Goal: Information Seeking & Learning: Learn about a topic

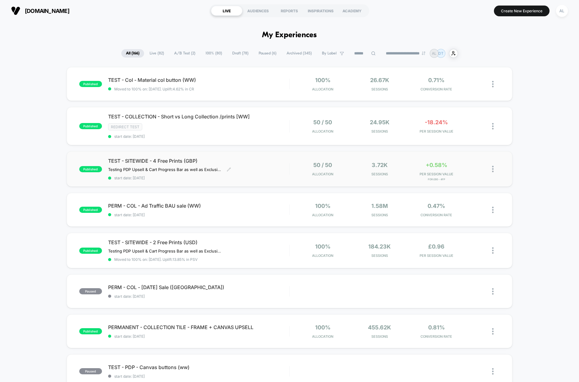
click at [264, 172] on div "TEST - SITEWIDE - 4 Free Prints (GBP) Testing PDP Upsell & Cart Progress Bar as…" at bounding box center [198, 169] width 181 height 22
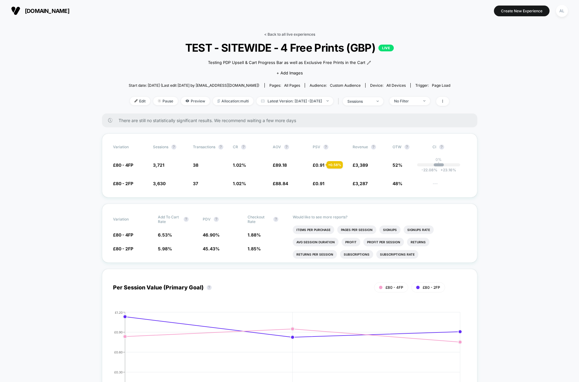
click at [272, 36] on link "< Back to all live experiences" at bounding box center [289, 34] width 51 height 5
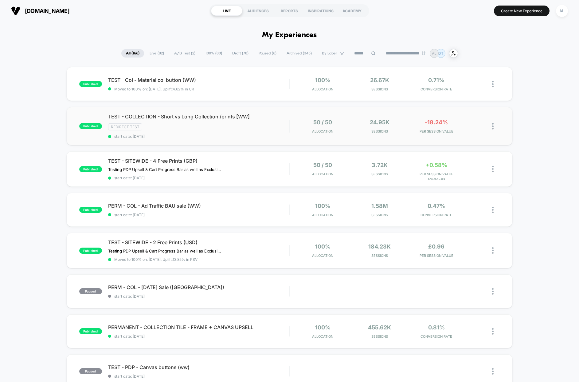
click at [300, 137] on div "published TEST - COLLECTION - Short vs Long Collection /prints [WW] Redirect Te…" at bounding box center [290, 126] width 446 height 38
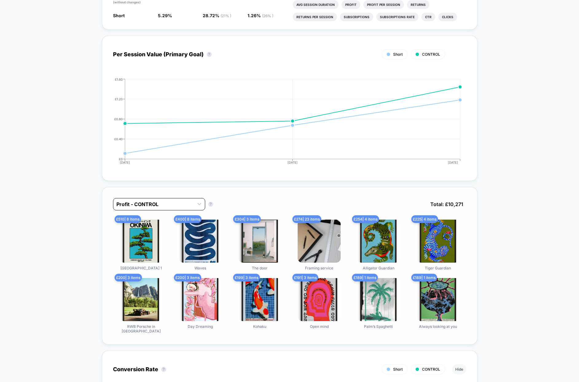
scroll to position [257, 0]
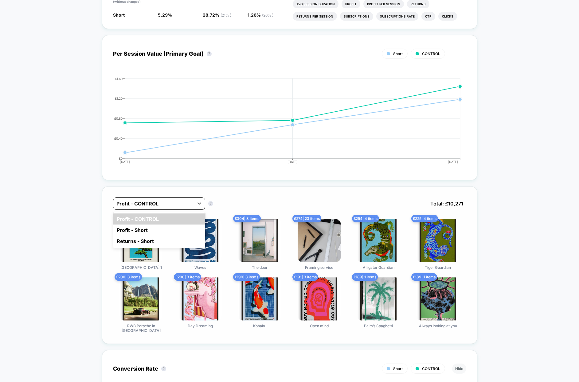
click at [177, 197] on div "Profit - CONTROL" at bounding box center [159, 203] width 92 height 12
click at [165, 230] on div "Profit - Short" at bounding box center [159, 229] width 92 height 11
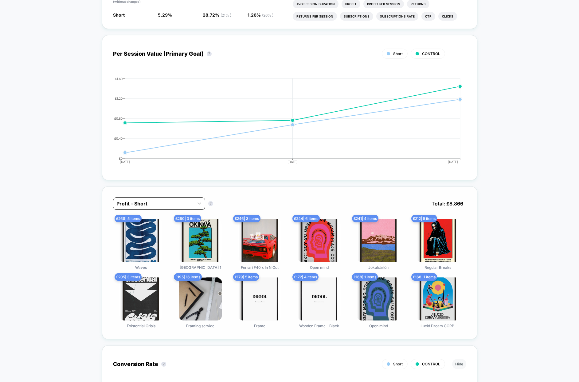
click at [170, 202] on div at bounding box center [153, 203] width 74 height 7
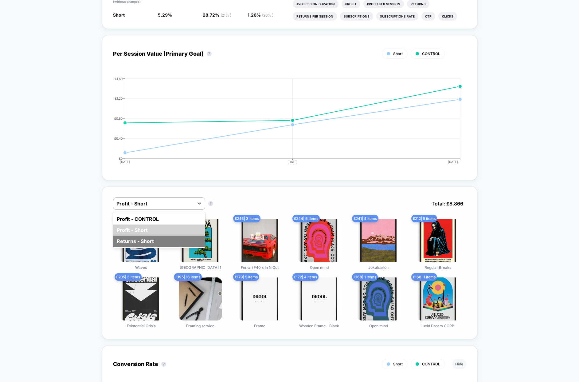
click at [158, 236] on div "Returns - Short" at bounding box center [159, 240] width 92 height 11
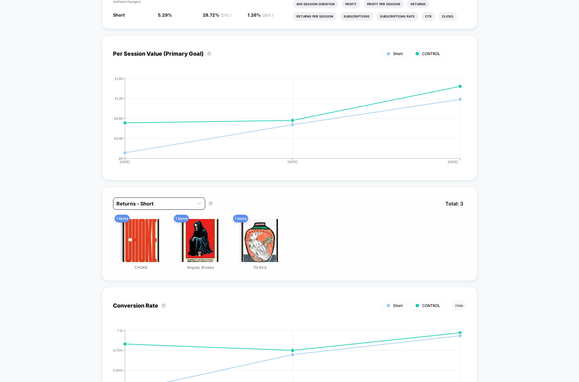
click at [154, 202] on div at bounding box center [153, 203] width 74 height 7
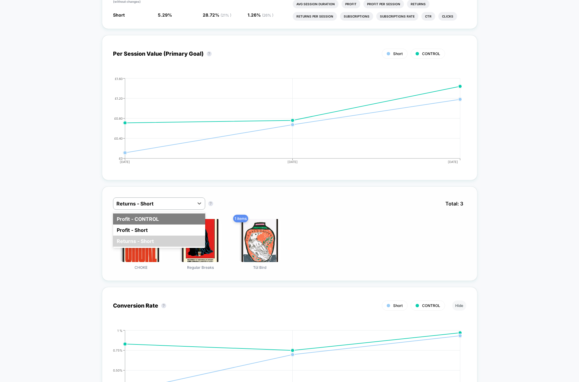
click at [143, 218] on div "Profit - CONTROL" at bounding box center [159, 218] width 92 height 11
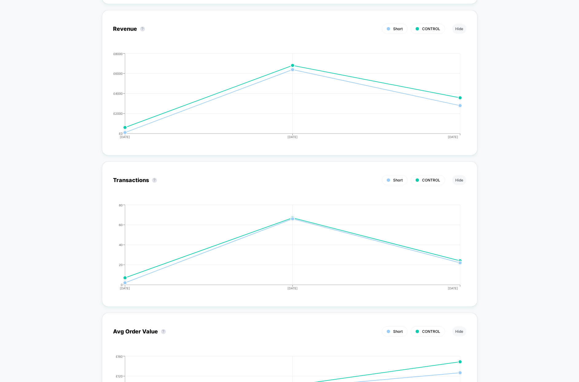
click at [75, 207] on div "< Back to all live experiences TEST - COLLECTION - Short vs Long Collection /pr…" at bounding box center [289, 328] width 579 height 2108
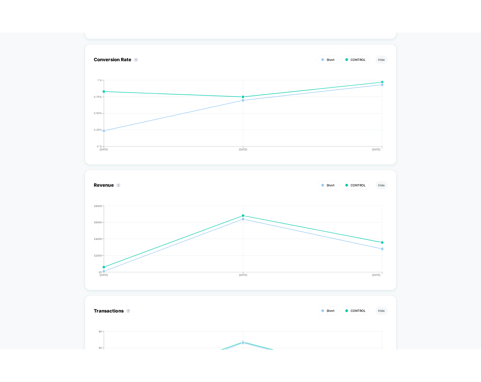
scroll to position [0, 0]
